Goal: Task Accomplishment & Management: Manage account settings

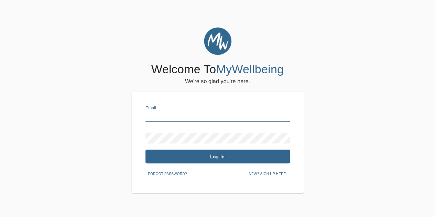
type input "[EMAIL_ADDRESS][DOMAIN_NAME]"
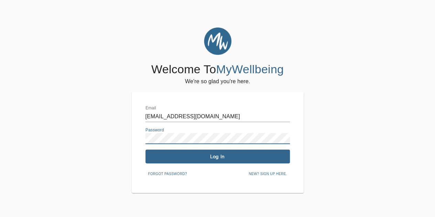
click at [226, 157] on span "Log In" at bounding box center [217, 156] width 139 height 7
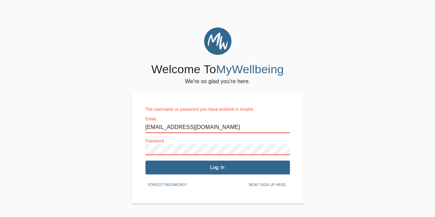
click at [25, 154] on div "Welcome To MyWellbeing We're so glad you're here. The username or password you …" at bounding box center [217, 115] width 431 height 176
click at [228, 168] on span "Log In" at bounding box center [217, 167] width 139 height 7
click at [216, 167] on span "Log In" at bounding box center [217, 167] width 139 height 7
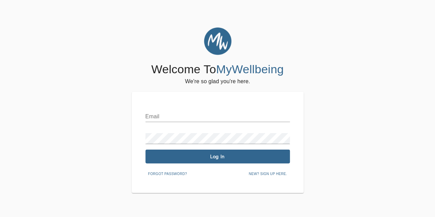
click at [161, 117] on input "text" at bounding box center [217, 116] width 144 height 11
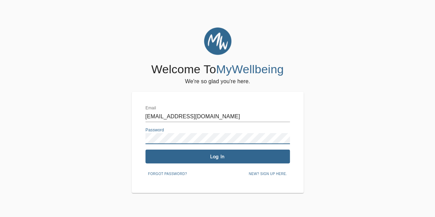
click at [231, 157] on span "Log In" at bounding box center [217, 156] width 139 height 7
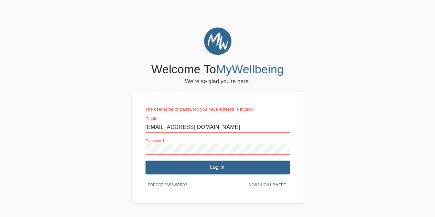
click at [82, 151] on div "Welcome To MyWellbeing We're so glad you're here. The username or password you …" at bounding box center [217, 115] width 431 height 176
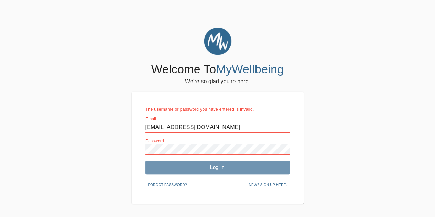
click at [215, 169] on span "Log In" at bounding box center [217, 167] width 139 height 7
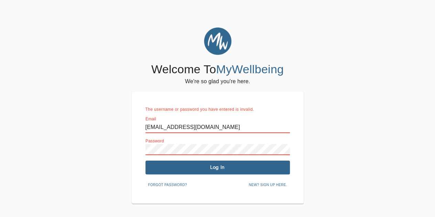
drag, startPoint x: 219, startPoint y: 129, endPoint x: 0, endPoint y: 126, distance: 218.8
click at [0, 125] on div "Welcome To MyWellbeing We're so glad you're here. The username or password you …" at bounding box center [217, 135] width 435 height 217
type input "[EMAIL_ADDRESS][DOMAIN_NAME]"
click at [171, 167] on span "Log In" at bounding box center [217, 167] width 139 height 7
click at [213, 168] on span "Log In" at bounding box center [217, 167] width 139 height 7
